Goal: Information Seeking & Learning: Learn about a topic

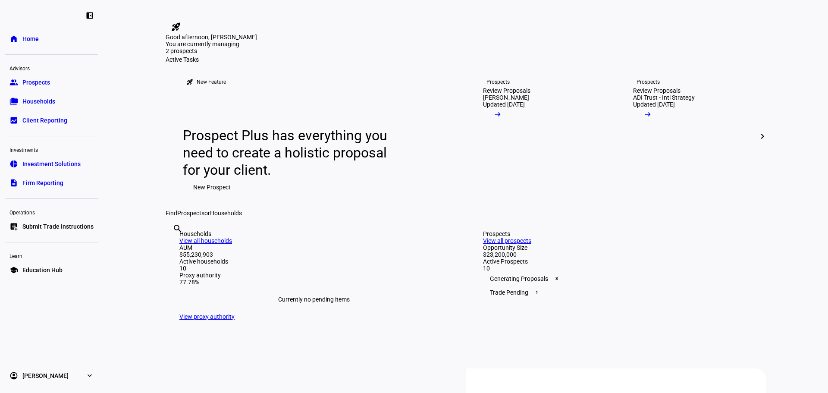
click at [72, 124] on link "bid_landscape Client Reporting" at bounding box center [51, 120] width 93 height 17
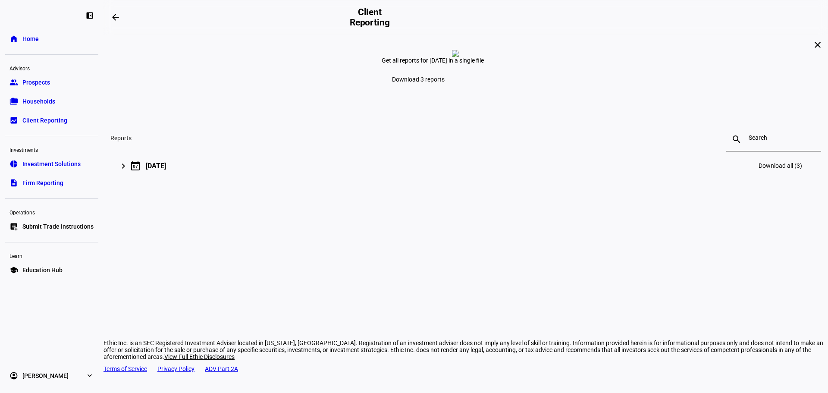
click at [129, 171] on mat-icon "keyboard_arrow_right" at bounding box center [123, 166] width 10 height 10
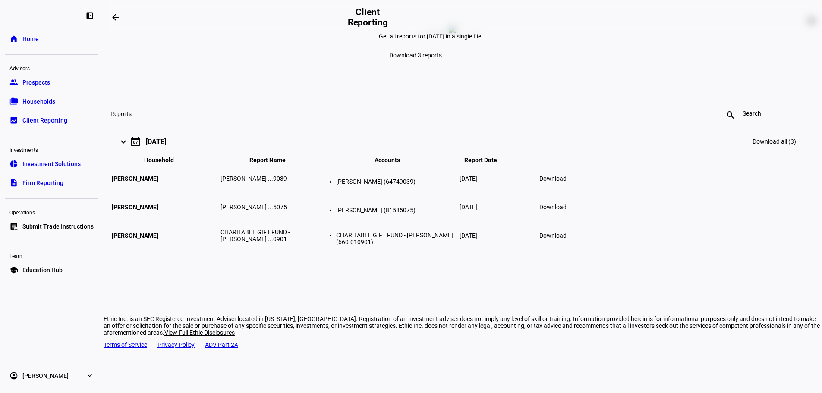
scroll to position [38, 0]
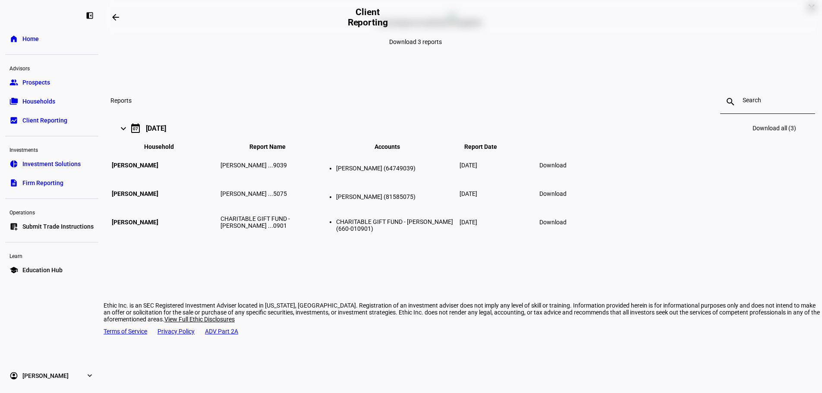
click at [158, 169] on span "[PERSON_NAME]" at bounding box center [135, 165] width 47 height 7
click at [566, 169] on span "Download" at bounding box center [552, 165] width 27 height 7
click at [51, 184] on span "Firm Reporting" at bounding box center [42, 183] width 41 height 9
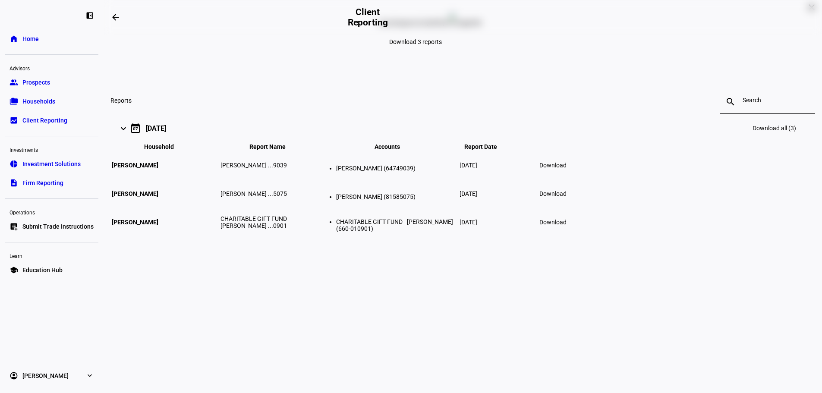
scroll to position [0, 0]
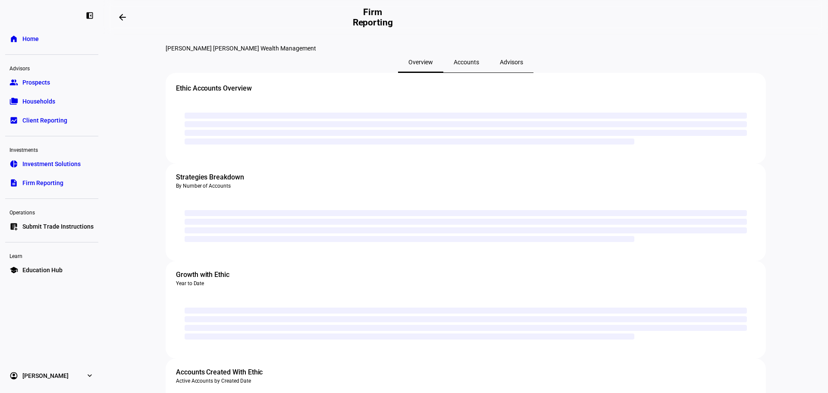
click at [59, 92] on ul "group Prospects folder_copy Households bid_landscape Client Reporting" at bounding box center [51, 101] width 93 height 55
click at [57, 100] on link "folder_copy Households" at bounding box center [51, 101] width 93 height 17
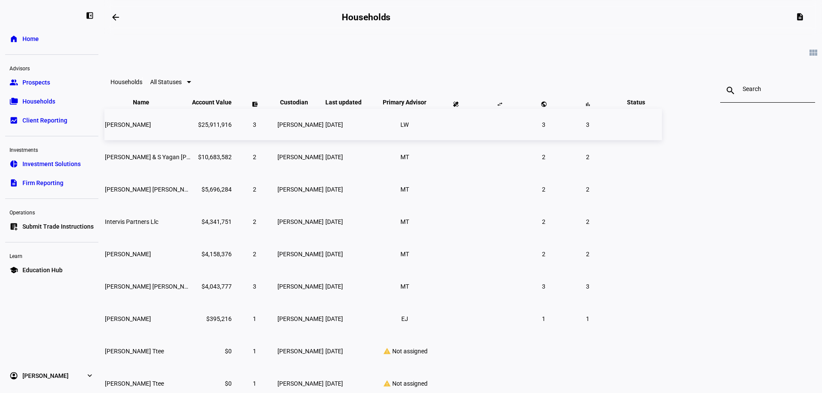
click at [232, 140] on td "$25,911,916" at bounding box center [211, 124] width 41 height 31
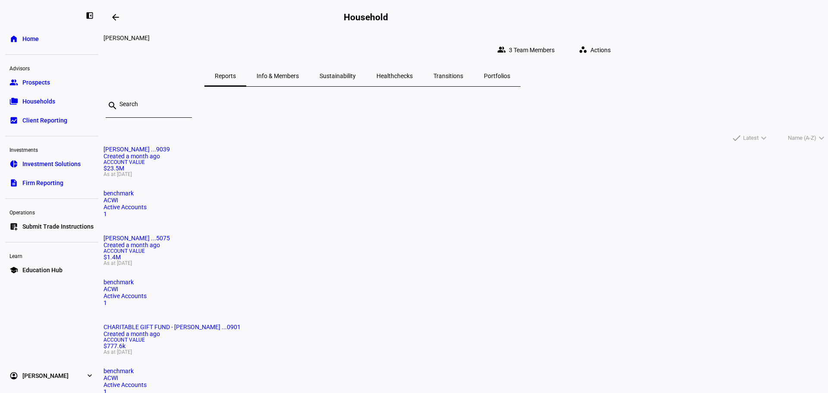
click at [356, 73] on span "Sustainability" at bounding box center [338, 76] width 36 height 6
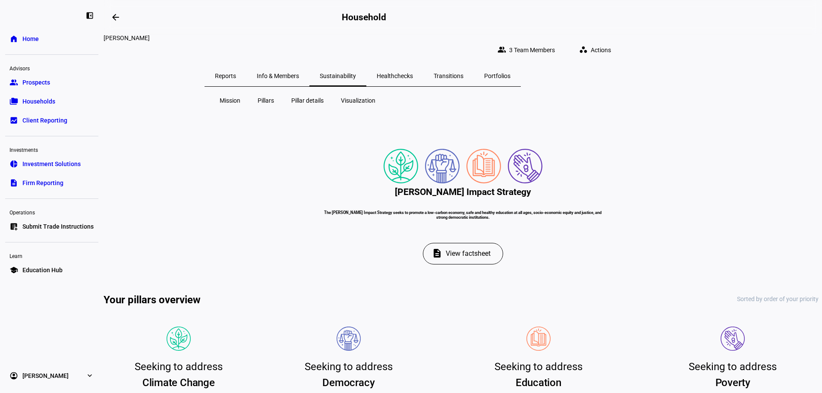
click at [270, 96] on span "Pillars" at bounding box center [265, 100] width 16 height 9
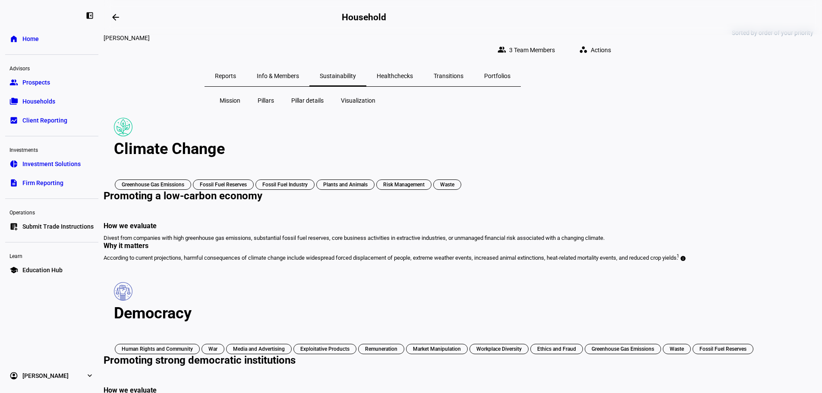
click at [311, 97] on span "Pillar details" at bounding box center [307, 100] width 32 height 9
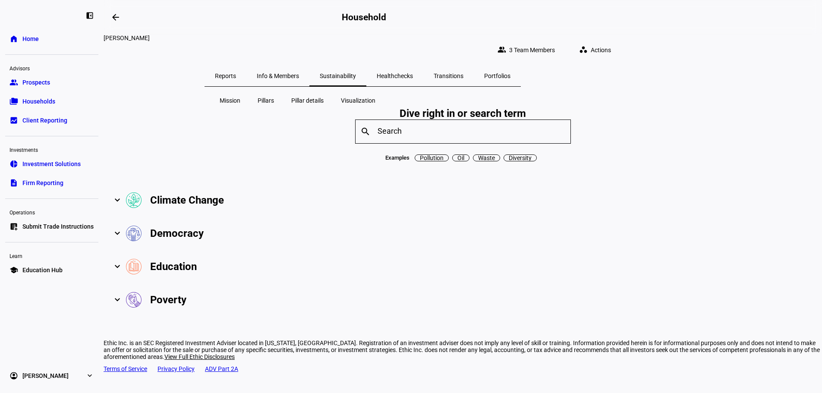
click at [223, 217] on mat-expansion-panel-header "Climate Change" at bounding box center [463, 200] width 718 height 33
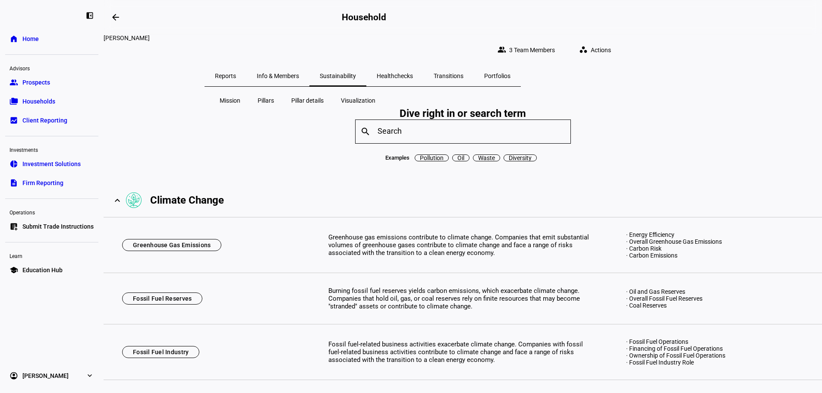
click at [340, 90] on span at bounding box center [358, 100] width 48 height 21
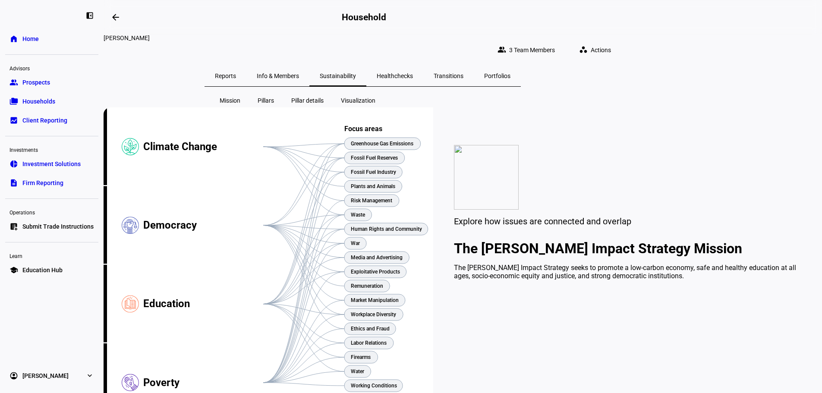
click at [413, 73] on span "Healthchecks" at bounding box center [394, 76] width 36 height 6
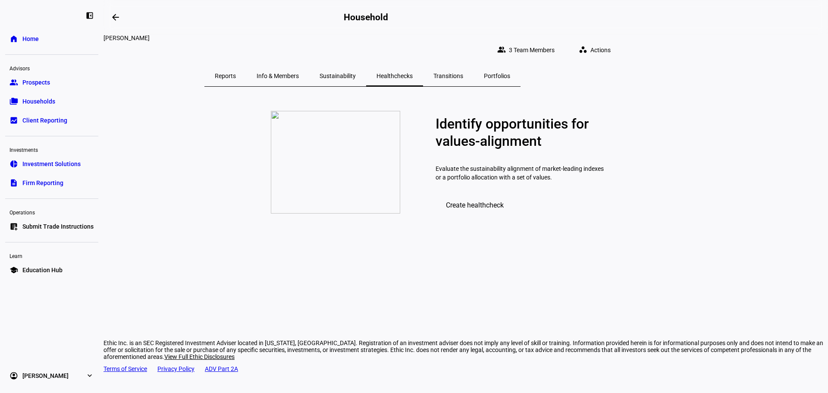
click at [463, 73] on span "Transitions" at bounding box center [448, 76] width 30 height 6
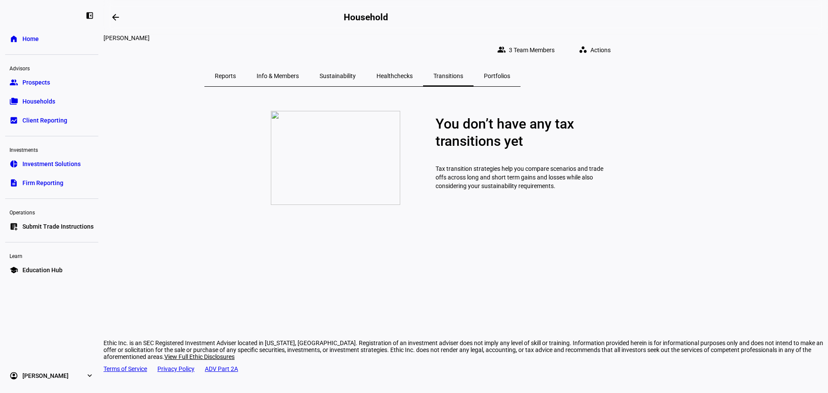
click at [510, 73] on span "Portfolios" at bounding box center [497, 76] width 26 height 6
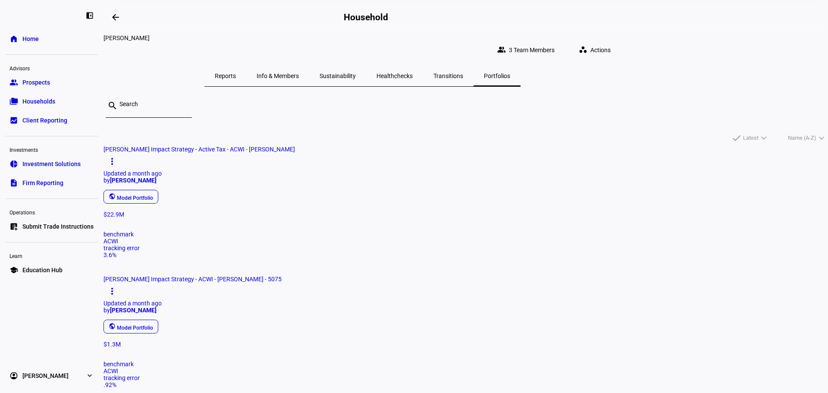
click at [343, 218] on div "$22.9M" at bounding box center [466, 214] width 725 height 7
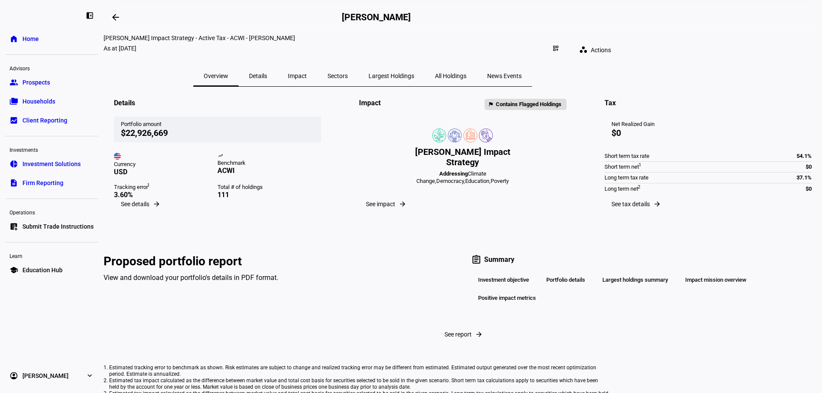
click at [307, 73] on span "Impact" at bounding box center [297, 76] width 19 height 6
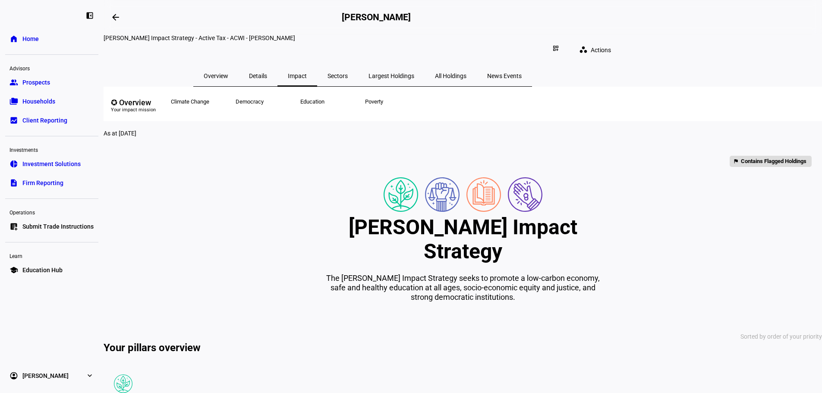
click at [348, 73] on span "Sectors" at bounding box center [337, 76] width 20 height 21
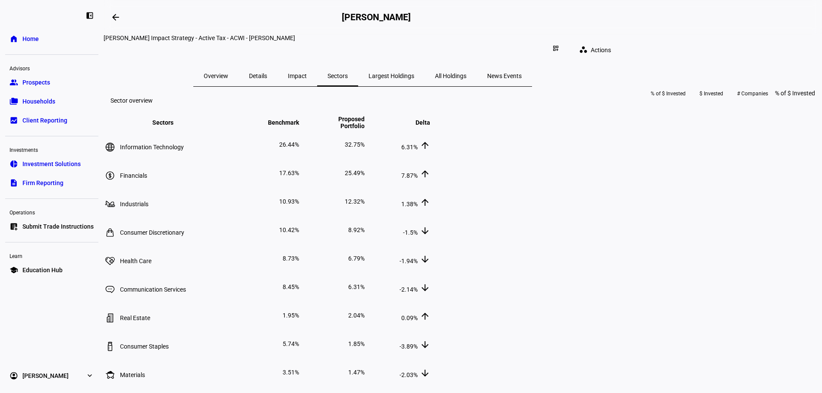
click at [414, 66] on span "Largest Holdings" at bounding box center [391, 76] width 46 height 21
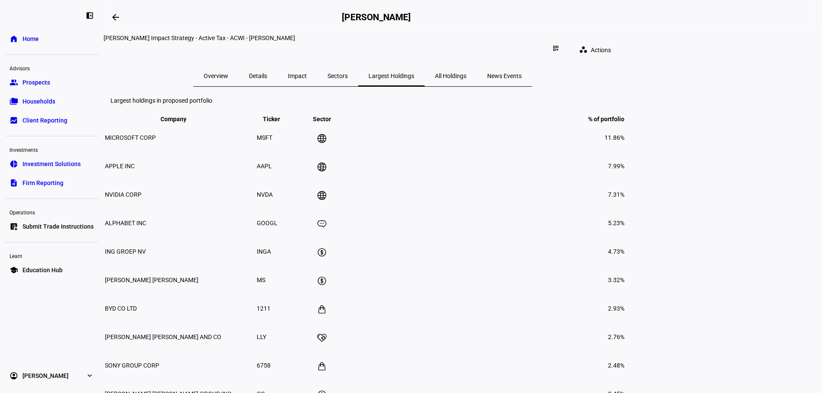
click at [466, 73] on span "All Holdings" at bounding box center [450, 76] width 31 height 6
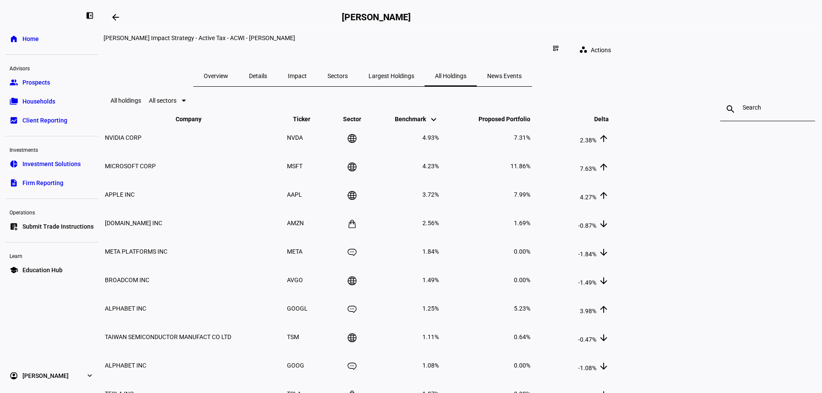
click at [521, 73] on span "News Events" at bounding box center [504, 76] width 35 height 6
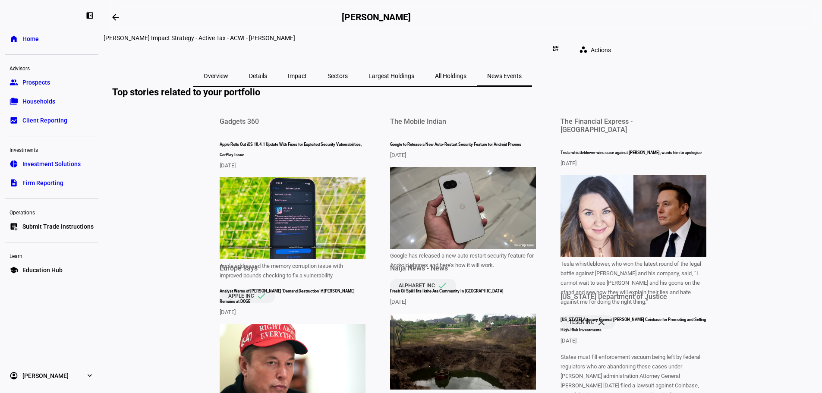
click at [228, 73] on span "Overview" at bounding box center [216, 76] width 25 height 6
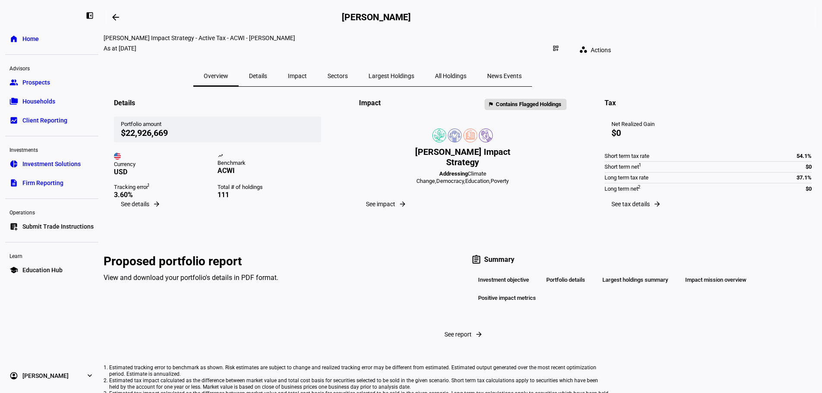
click at [497, 142] on eth-pillar-icon-badges at bounding box center [462, 136] width 121 height 14
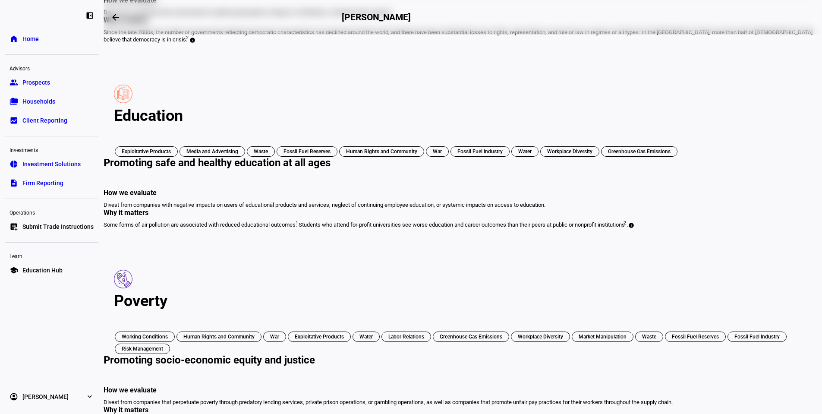
scroll to position [668, 0]
